Goal: Task Accomplishment & Management: Use online tool/utility

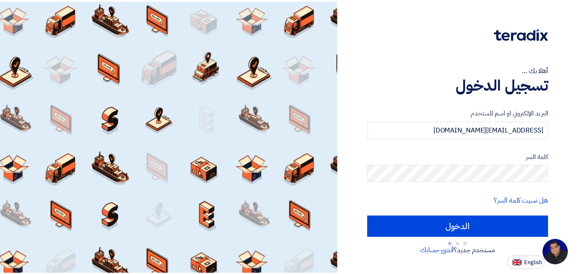
scroll to position [154, 0]
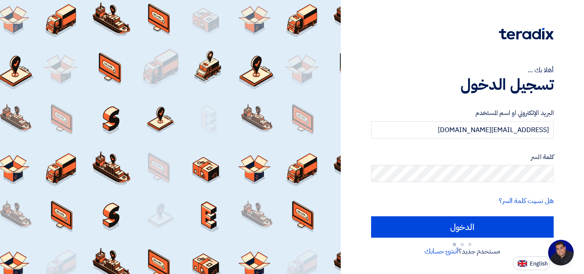
type input "Sign in"
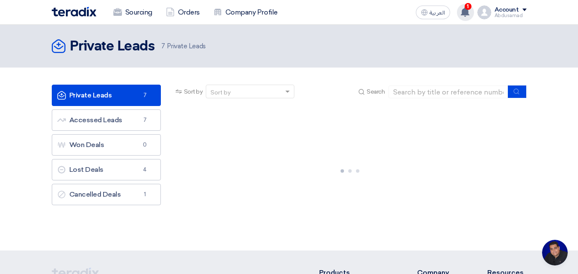
click at [465, 14] on use at bounding box center [465, 11] width 9 height 9
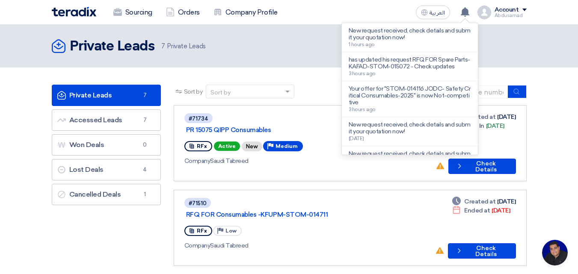
click at [512, 38] on div "Private Leads Private Leads 7 Private Leads" at bounding box center [289, 46] width 475 height 17
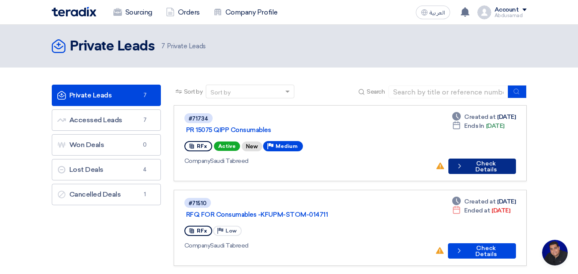
click at [482, 159] on button "Check details Check Details" at bounding box center [482, 166] width 68 height 15
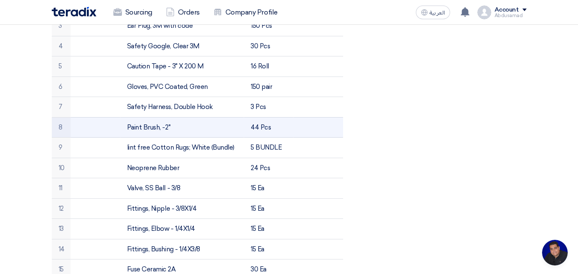
scroll to position [385, 0]
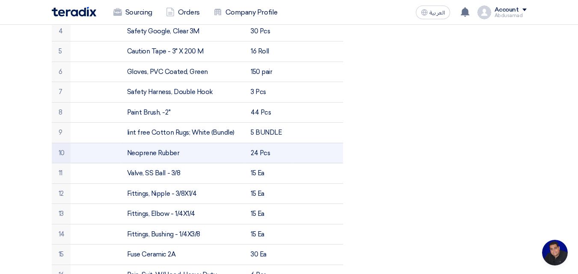
drag, startPoint x: 180, startPoint y: 143, endPoint x: 123, endPoint y: 145, distance: 56.5
click at [123, 145] on td "Neoprene Rubber" at bounding box center [182, 153] width 124 height 21
copy td "Neoprene Rubber"
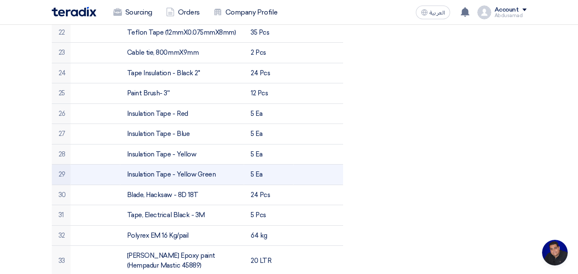
scroll to position [770, 0]
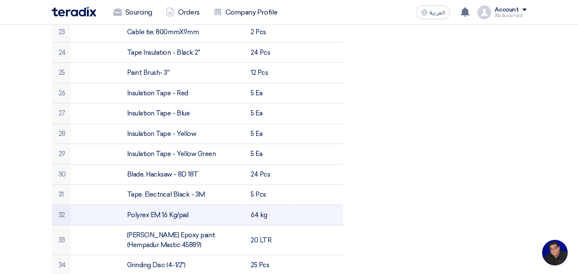
drag, startPoint x: 183, startPoint y: 205, endPoint x: 114, endPoint y: 207, distance: 68.5
click at [114, 207] on tr "32 Polyrex EM 16 Kg/pail 64 kg" at bounding box center [197, 215] width 291 height 21
copy tr "Polyrex EM 16 Kg/pail"
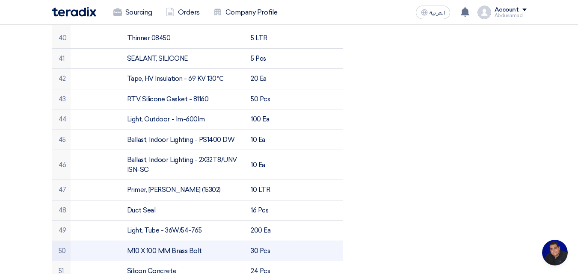
scroll to position [1283, 0]
